Goal: Check status: Check status

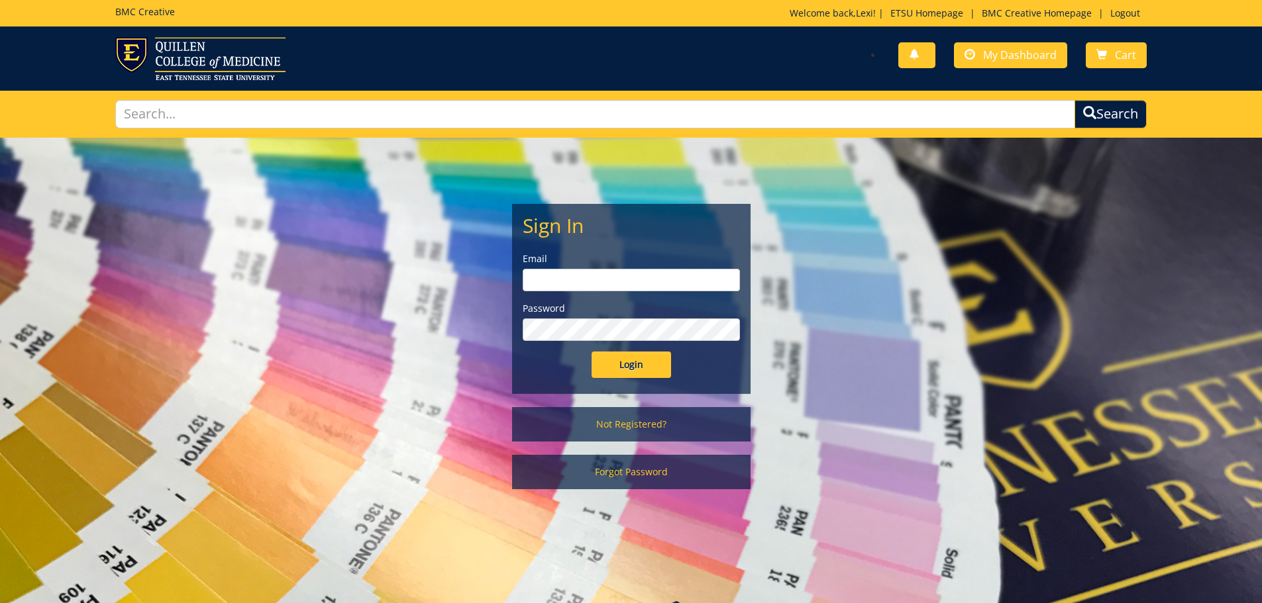
click at [601, 279] on input "email" at bounding box center [631, 280] width 217 height 23
type input "[PERSON_NAME][EMAIL_ADDRESS][DOMAIN_NAME]"
click at [591, 352] on input "Login" at bounding box center [630, 365] width 79 height 26
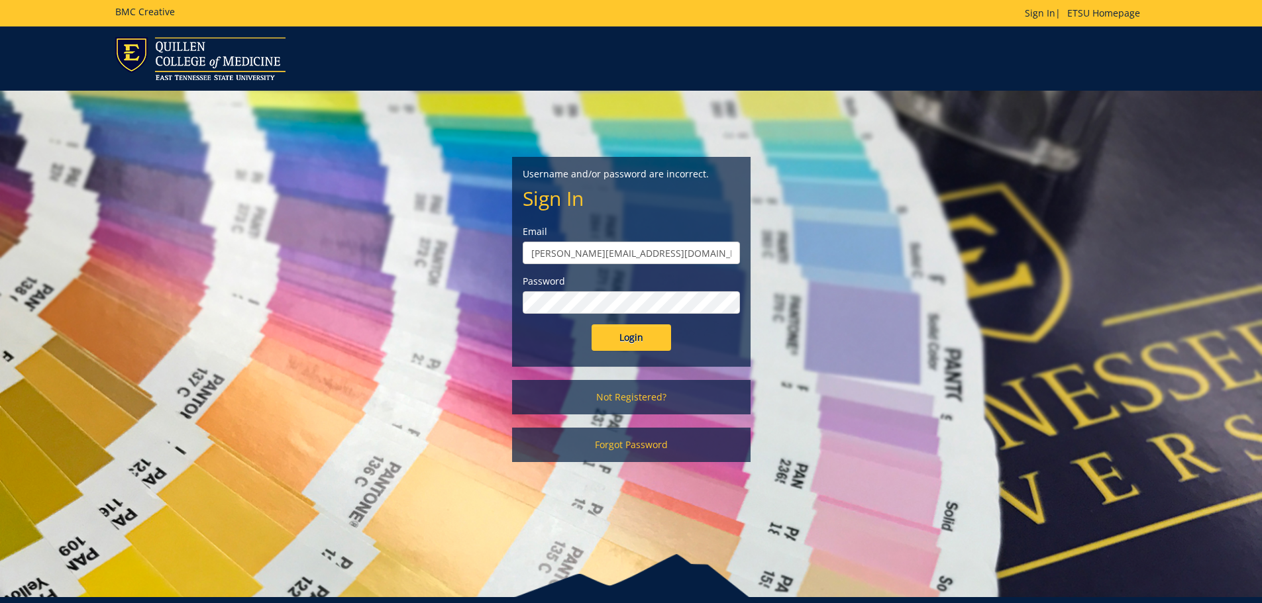
click at [591, 325] on input "Login" at bounding box center [630, 338] width 79 height 26
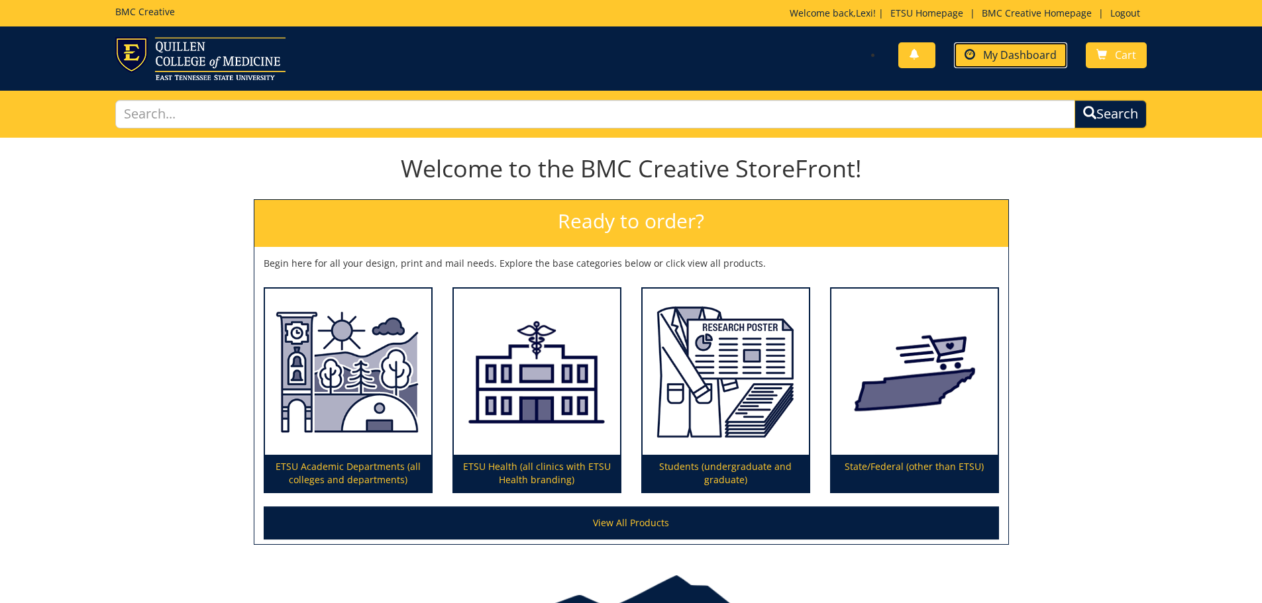
click at [997, 62] on link "My Dashboard" at bounding box center [1010, 55] width 113 height 26
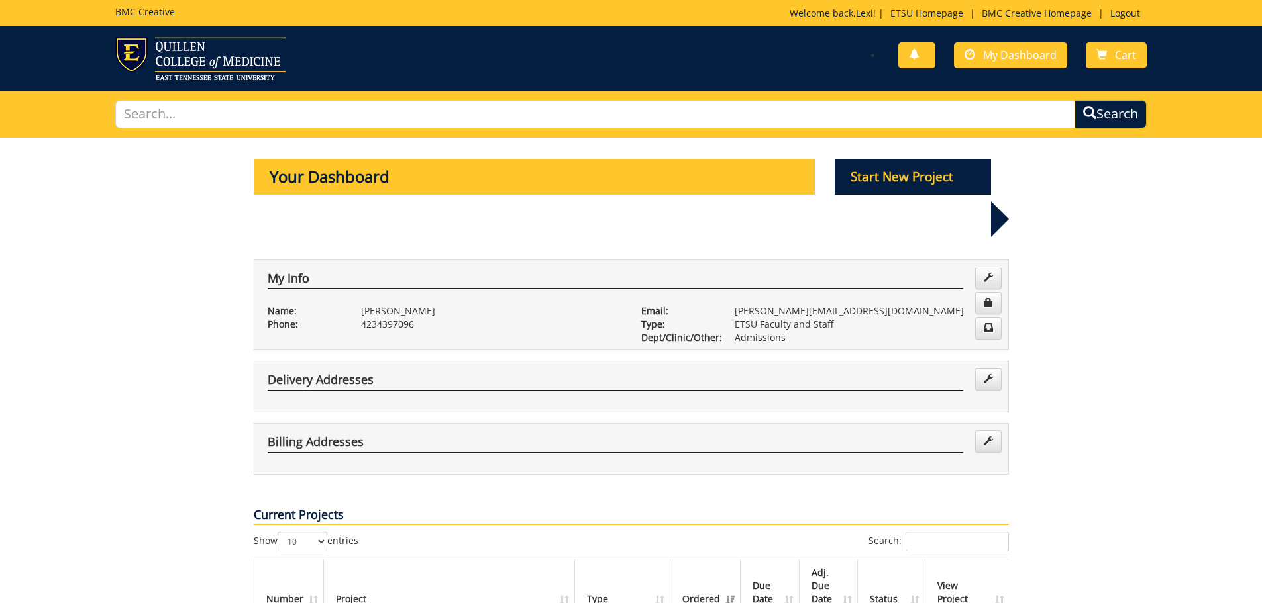
scroll to position [331, 0]
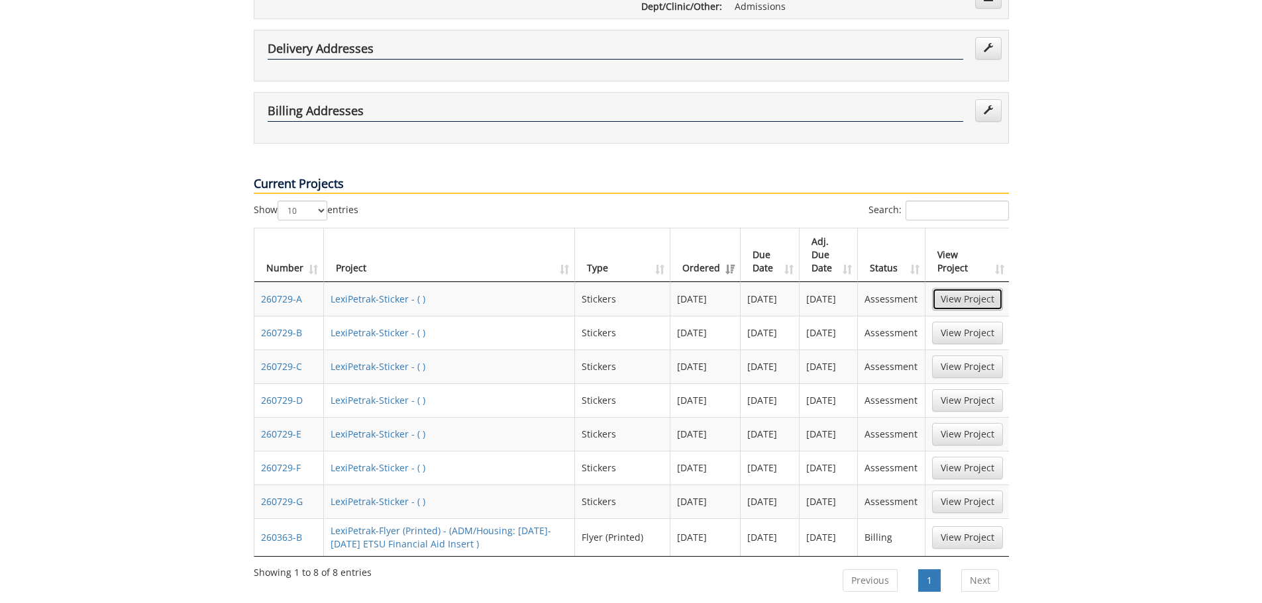
click at [954, 288] on link "View Project" at bounding box center [967, 299] width 71 height 23
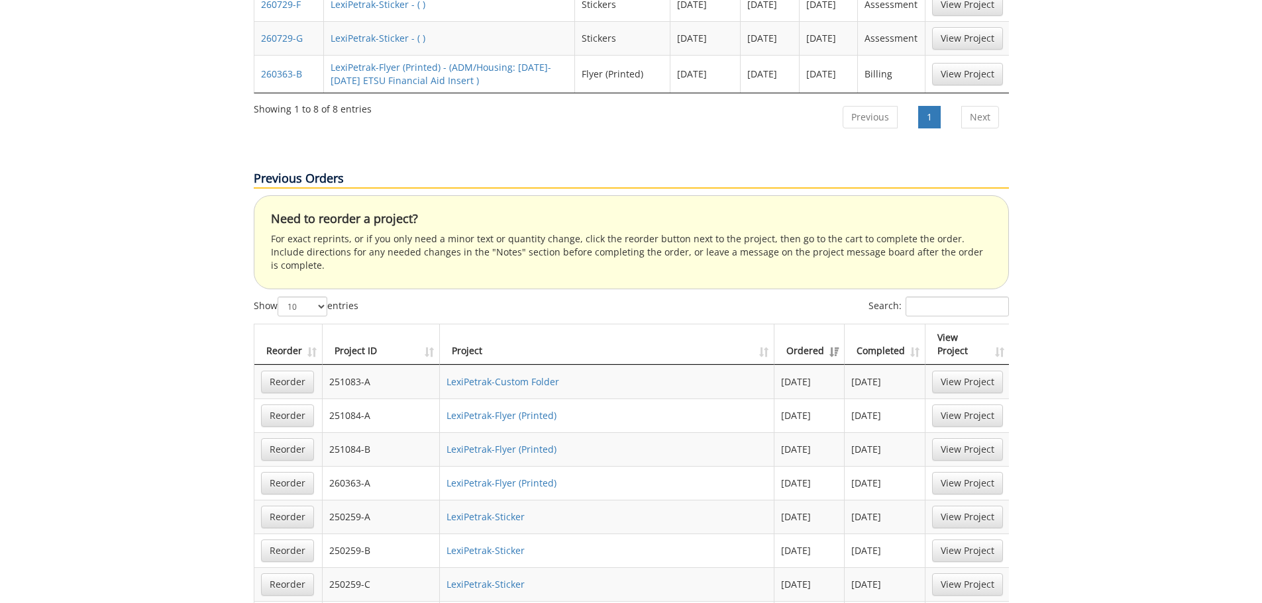
scroll to position [861, 0]
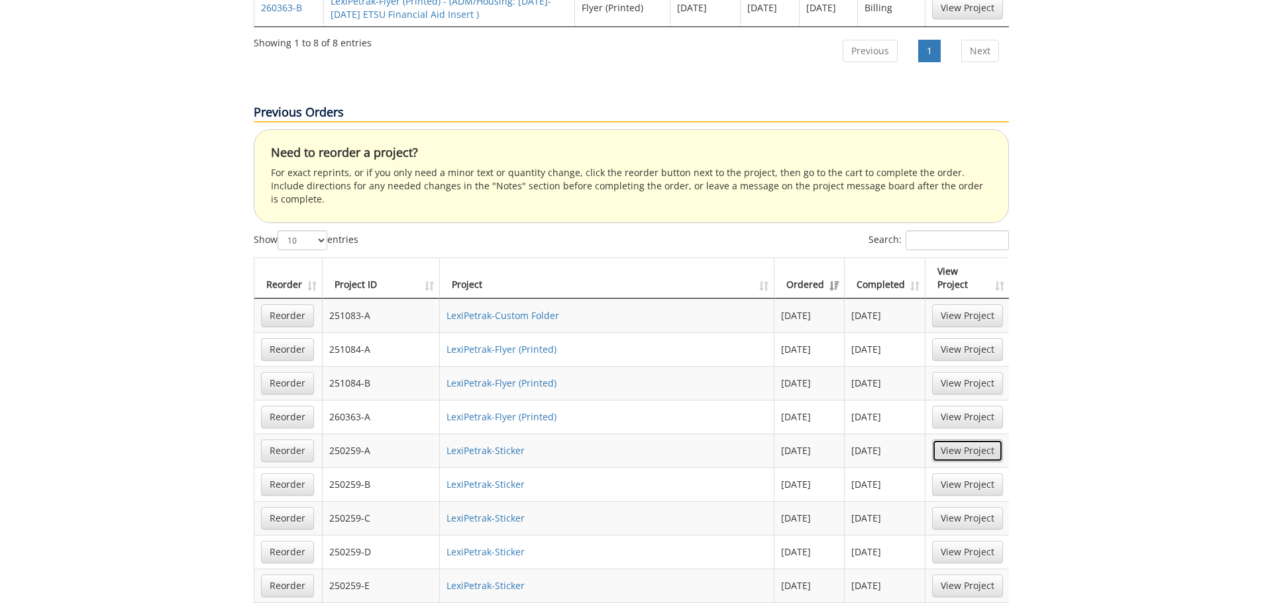
click at [972, 440] on link "View Project" at bounding box center [967, 451] width 71 height 23
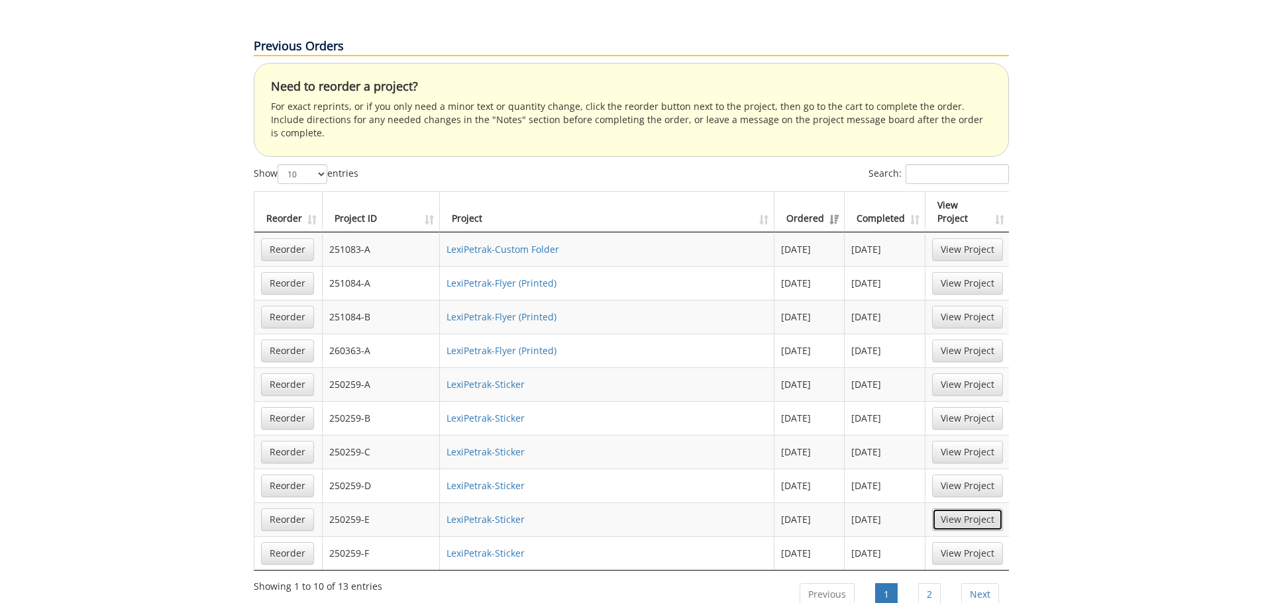
click at [958, 509] on link "View Project" at bounding box center [967, 520] width 71 height 23
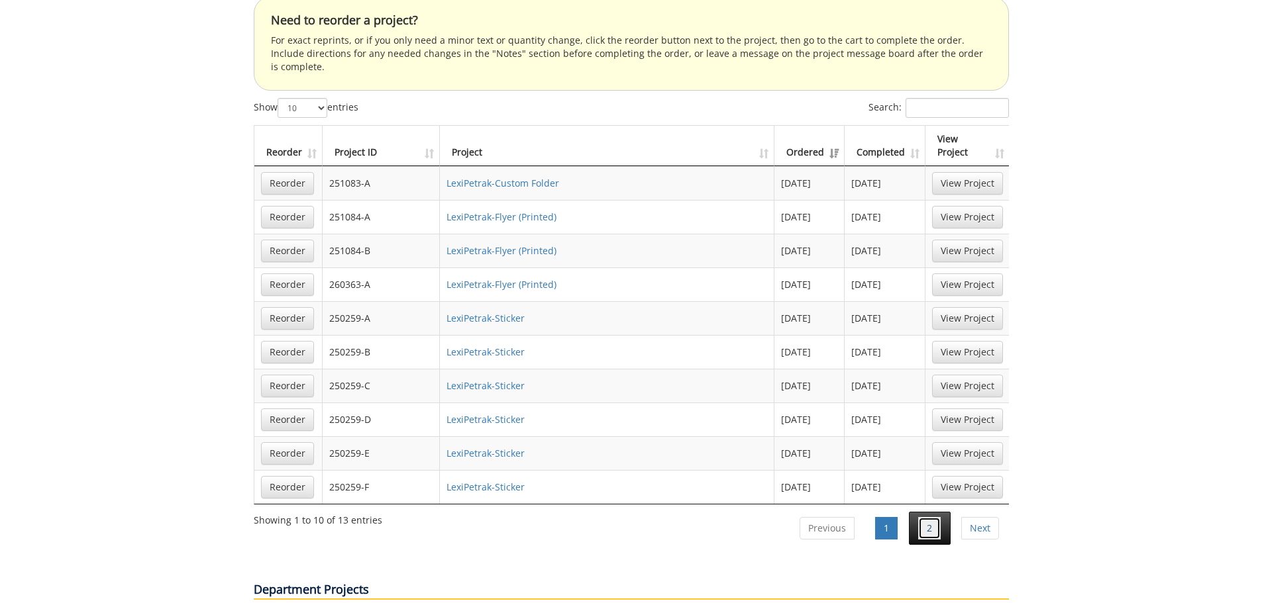
click at [926, 517] on link "2" at bounding box center [929, 528] width 23 height 23
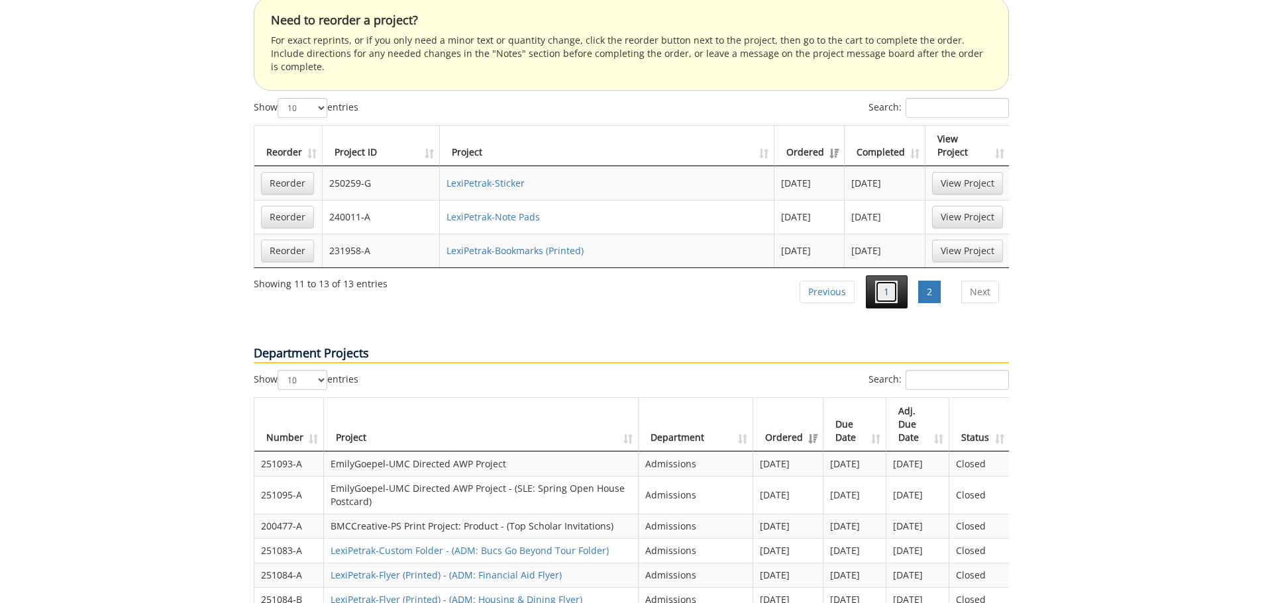
click at [875, 281] on link "1" at bounding box center [886, 292] width 23 height 23
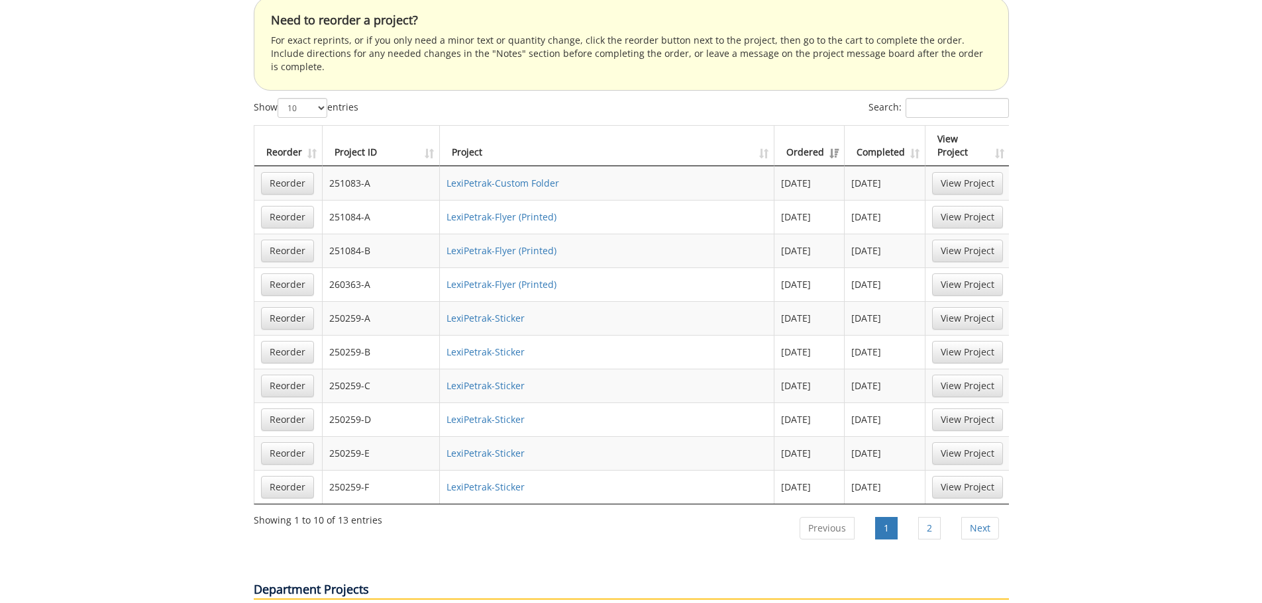
scroll to position [530, 0]
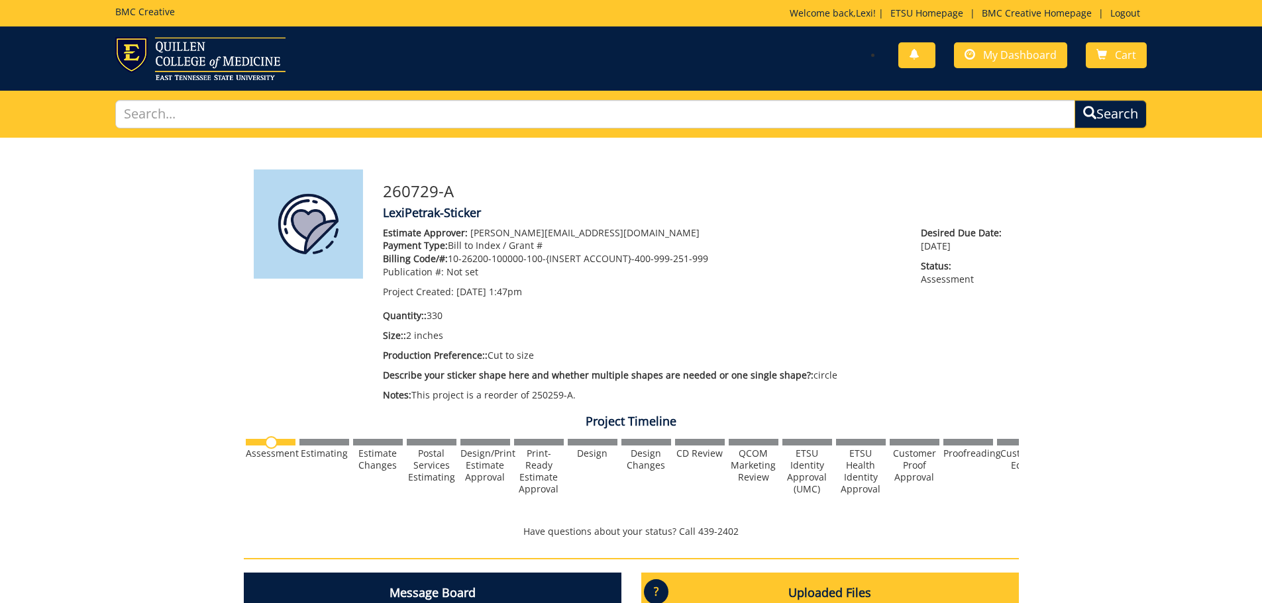
scroll to position [199, 0]
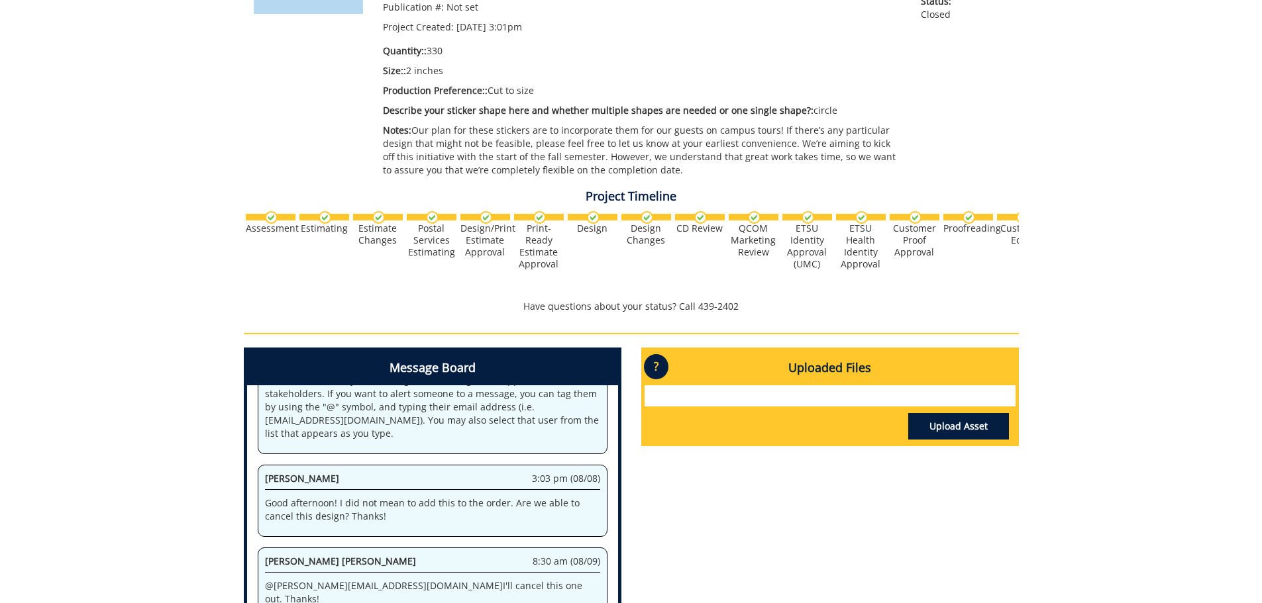
scroll to position [331, 0]
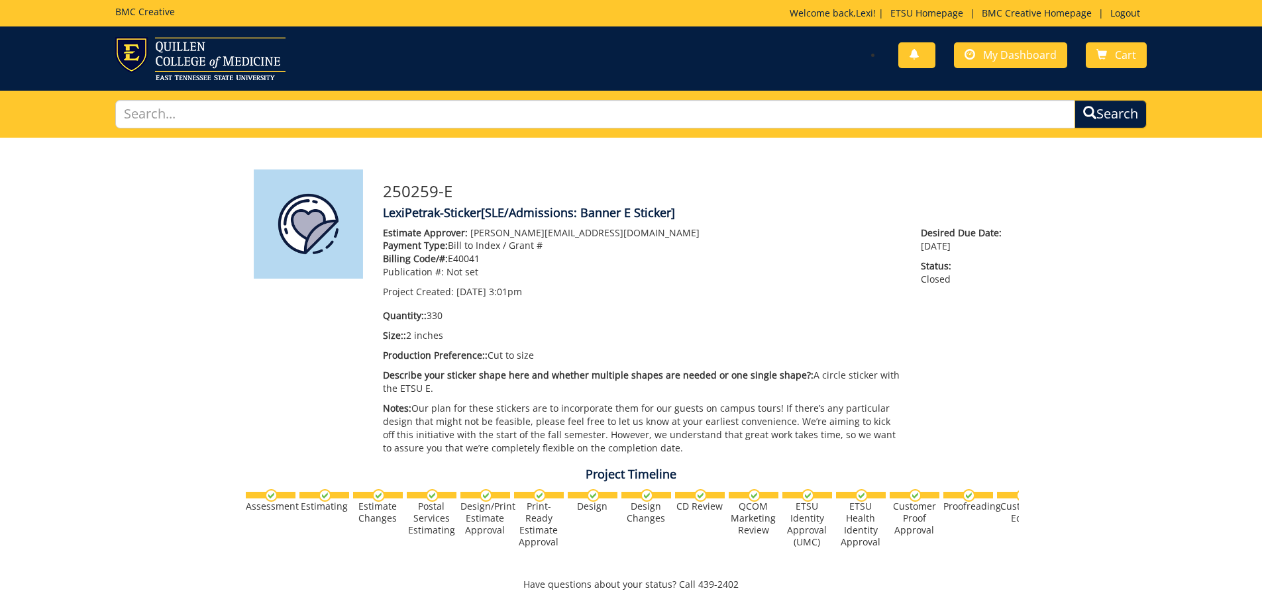
scroll to position [265, 0]
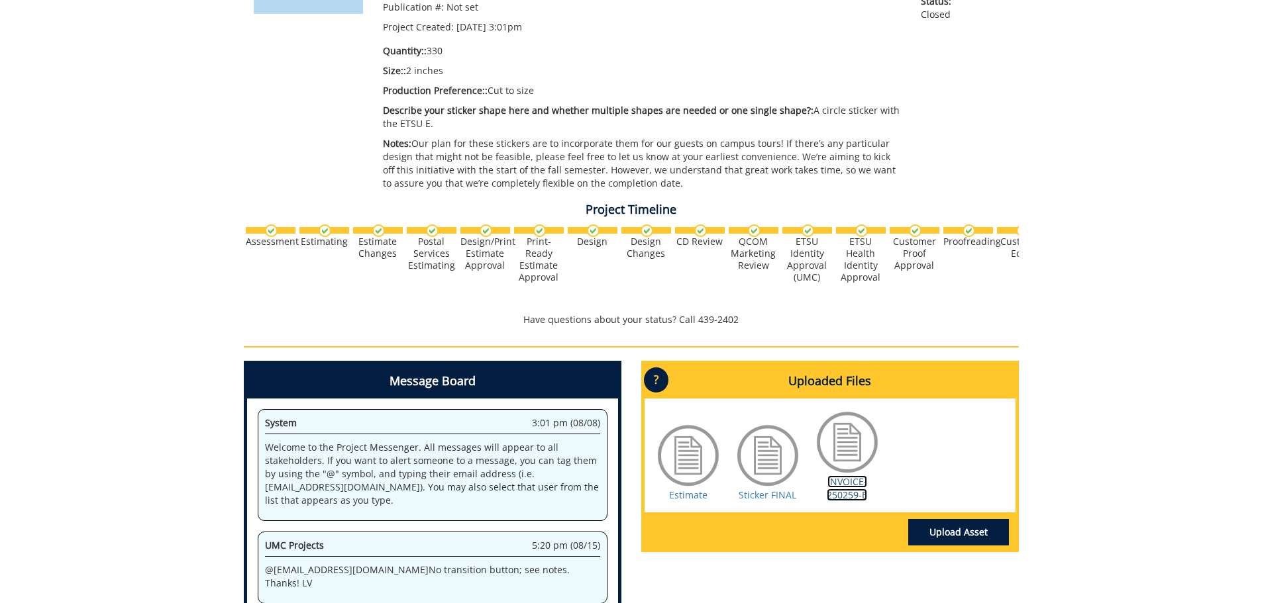
click at [860, 486] on link "INVOICE-250259-E" at bounding box center [847, 489] width 40 height 26
